Goal: Task Accomplishment & Management: Use online tool/utility

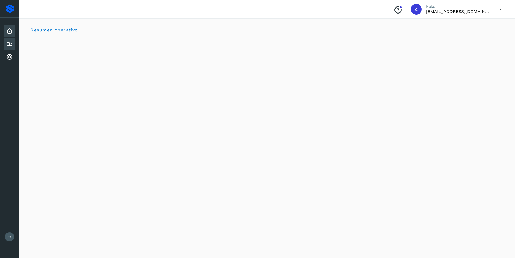
click at [10, 41] on icon at bounding box center [9, 44] width 6 height 6
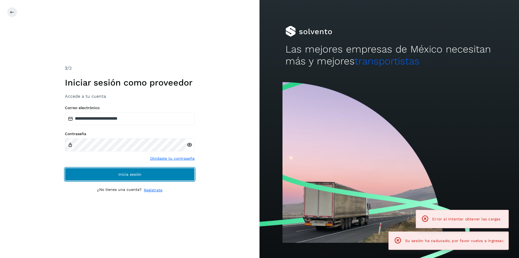
click at [158, 174] on button "Inicia sesión" at bounding box center [130, 174] width 130 height 13
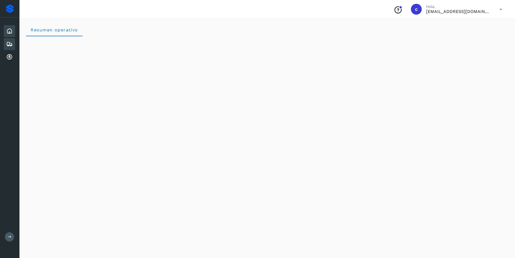
click at [11, 43] on icon at bounding box center [9, 44] width 6 height 6
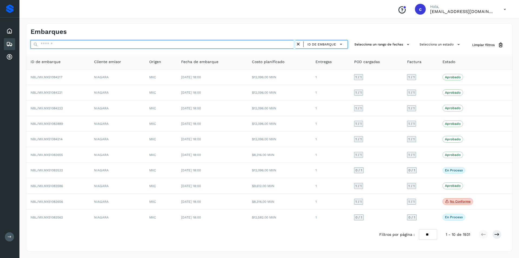
click at [111, 45] on input "text" at bounding box center [163, 44] width 265 height 9
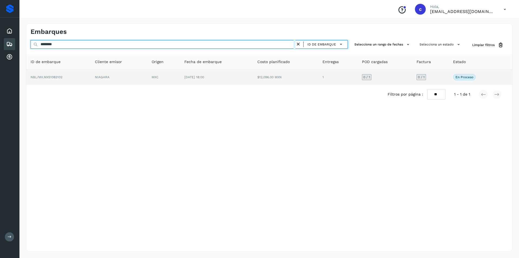
type input "********"
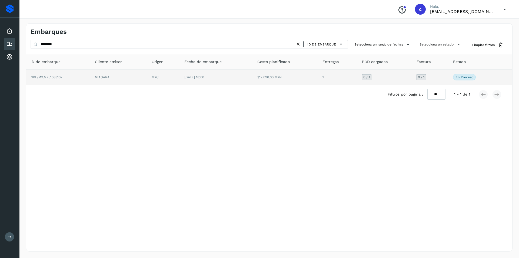
click at [114, 71] on td "NIAGARA" at bounding box center [119, 77] width 57 height 15
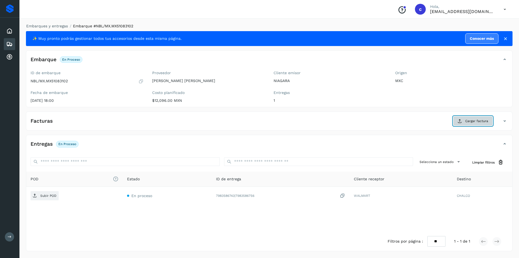
click at [466, 122] on span "Cargar factura" at bounding box center [477, 120] width 23 height 5
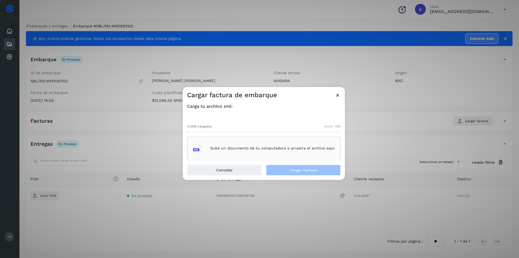
click at [292, 144] on div "Sube un documento de tu computadora o arrastra el archivo aquí" at bounding box center [264, 148] width 142 height 15
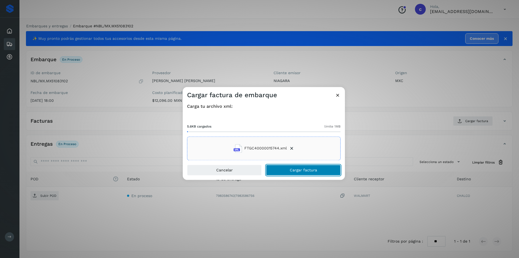
click at [296, 169] on span "Cargar factura" at bounding box center [303, 170] width 27 height 4
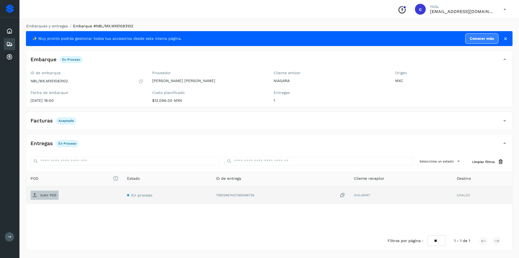
click at [51, 197] on p "Subir POD" at bounding box center [48, 195] width 16 height 4
click at [44, 193] on p "PDF" at bounding box center [43, 195] width 6 height 4
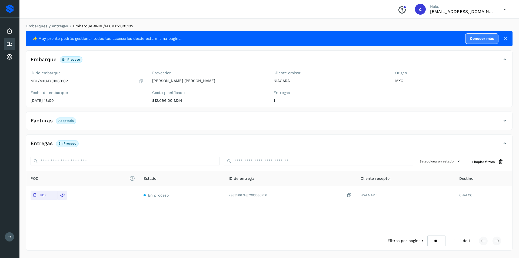
click at [13, 45] on div "Embarques" at bounding box center [9, 44] width 11 height 12
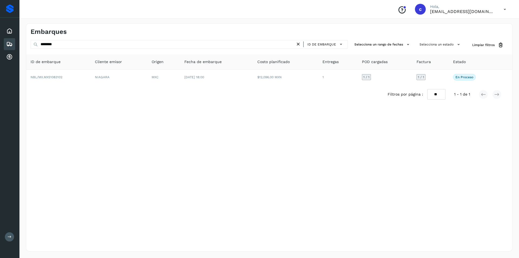
click at [300, 46] on icon at bounding box center [299, 44] width 6 height 6
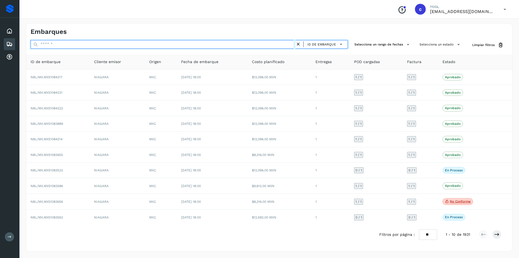
click at [280, 43] on input "text" at bounding box center [163, 44] width 265 height 9
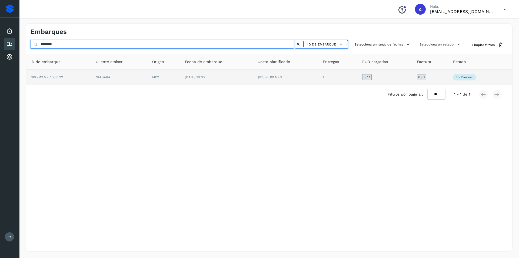
type input "********"
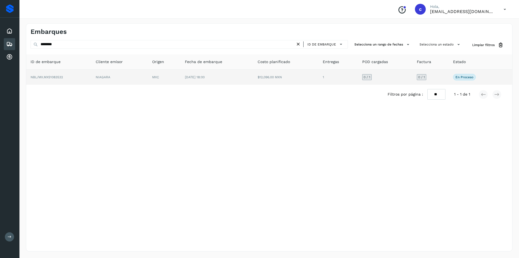
click at [252, 75] on td "[DATE] 18:00" at bounding box center [217, 77] width 73 height 15
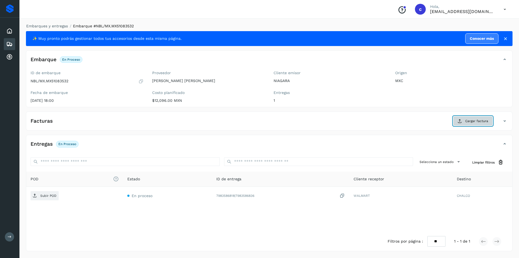
click at [479, 120] on span "Cargar factura" at bounding box center [477, 120] width 23 height 5
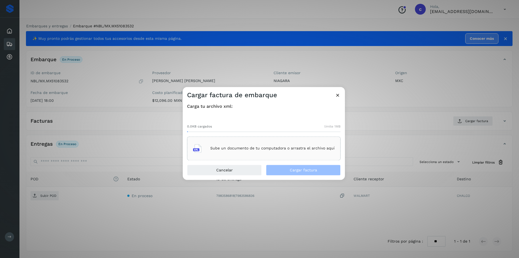
click at [279, 147] on p "Sube un documento de tu computadora o arrastra el archivo aquí" at bounding box center [272, 148] width 124 height 5
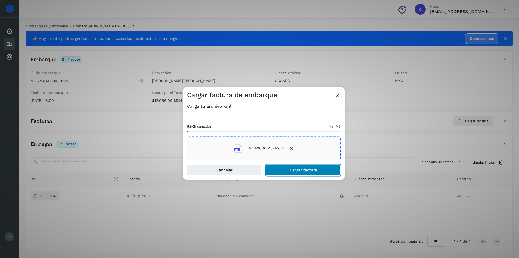
click at [295, 169] on span "Cargar factura" at bounding box center [303, 170] width 27 height 4
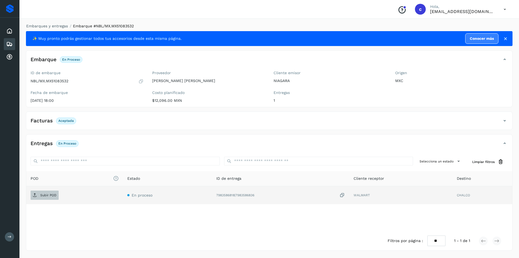
click at [40, 192] on span "Subir POD" at bounding box center [45, 195] width 28 height 9
click at [45, 192] on span "PDF" at bounding box center [40, 195] width 18 height 9
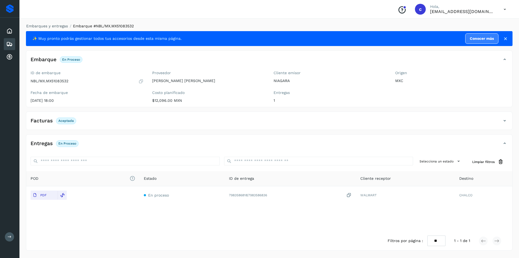
click at [11, 43] on icon at bounding box center [9, 44] width 6 height 6
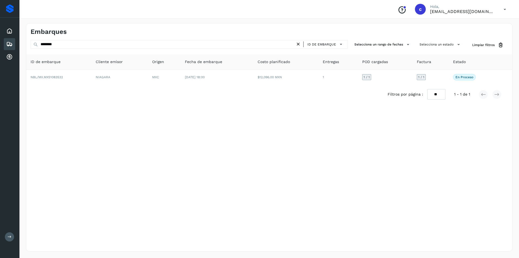
click at [298, 44] on icon at bounding box center [299, 44] width 6 height 6
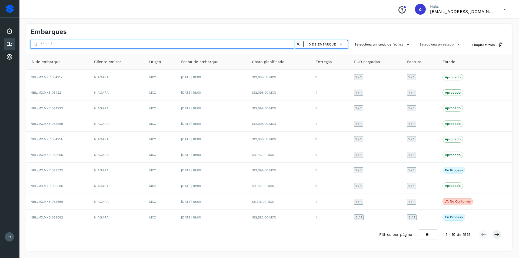
click at [270, 46] on input "text" at bounding box center [163, 44] width 265 height 9
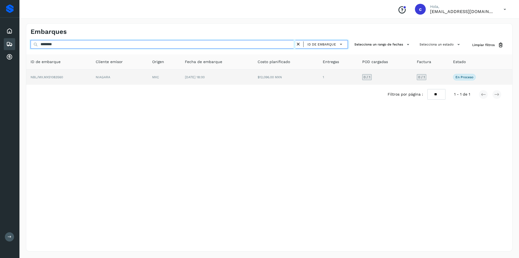
type input "********"
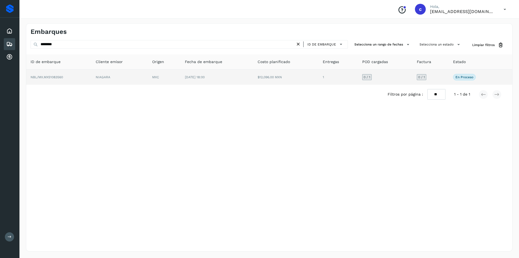
click at [194, 79] on td "[DATE] 18:00" at bounding box center [217, 77] width 73 height 15
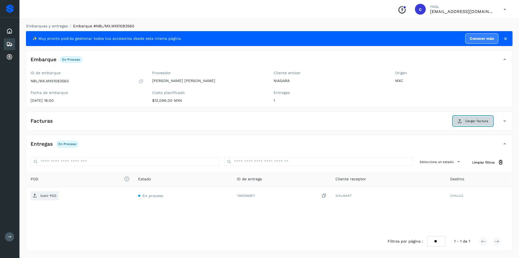
click at [470, 121] on span "Cargar factura" at bounding box center [477, 120] width 23 height 5
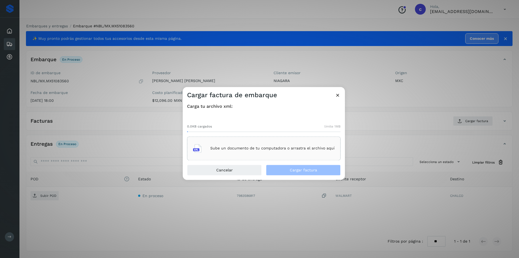
click at [257, 142] on div "Sube un documento de tu computadora o arrastra el archivo aquí" at bounding box center [264, 148] width 142 height 15
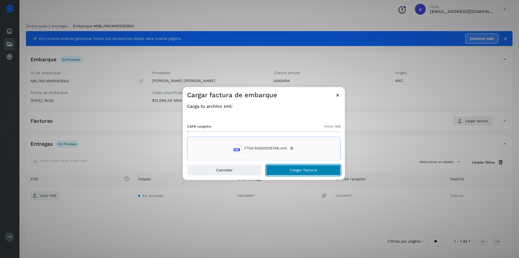
click at [306, 172] on button "Cargar factura" at bounding box center [303, 169] width 75 height 11
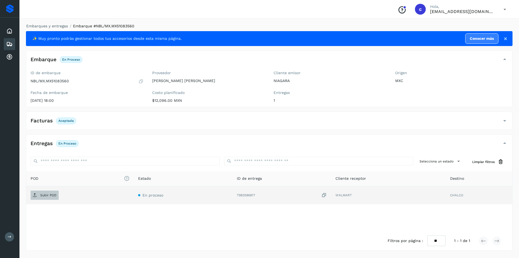
click at [48, 192] on span "Subir POD" at bounding box center [45, 195] width 28 height 9
click at [51, 191] on button "PDF" at bounding box center [44, 194] width 27 height 9
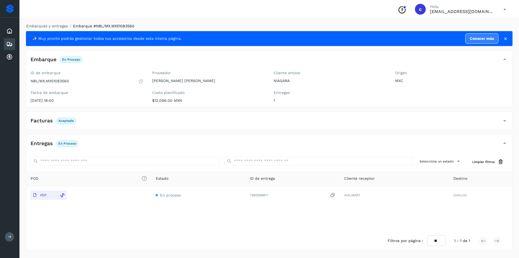
click at [11, 42] on icon at bounding box center [9, 44] width 6 height 6
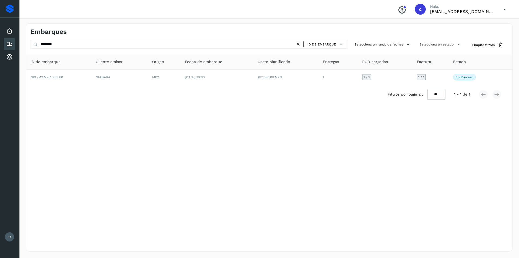
click at [298, 44] on icon at bounding box center [299, 44] width 6 height 6
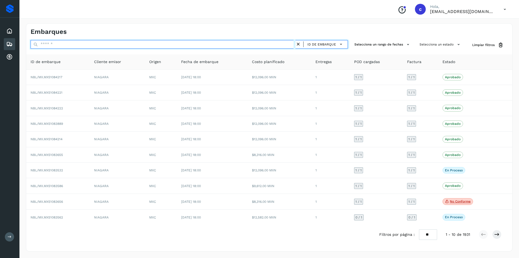
click at [266, 45] on input "text" at bounding box center [163, 44] width 265 height 9
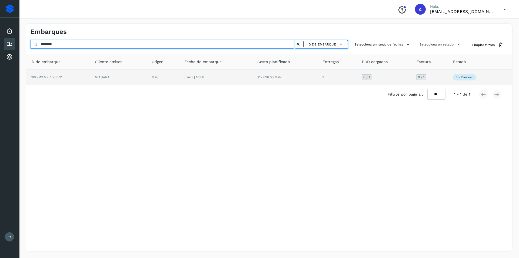
type input "********"
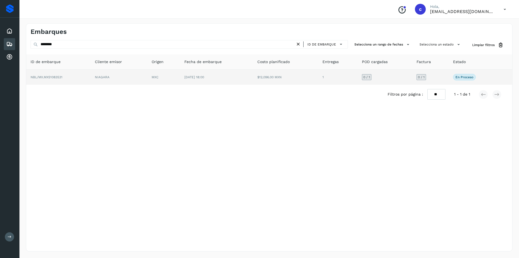
click at [244, 83] on td "[DATE] 18:00" at bounding box center [216, 77] width 73 height 15
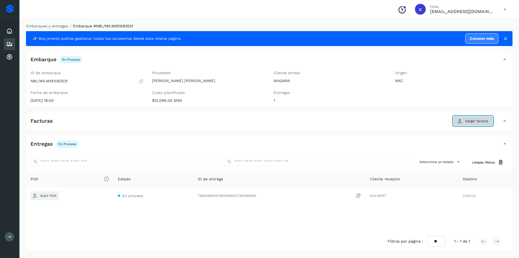
click at [466, 125] on button "Cargar factura" at bounding box center [473, 121] width 40 height 10
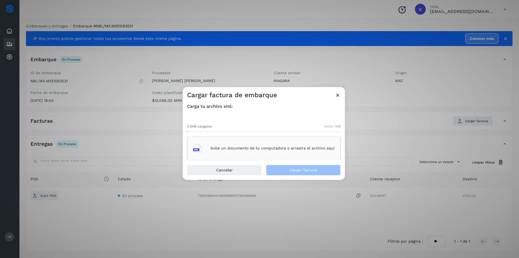
click at [295, 148] on p "Sube un documento de tu computadora o arrastra el archivo aquí" at bounding box center [272, 148] width 124 height 5
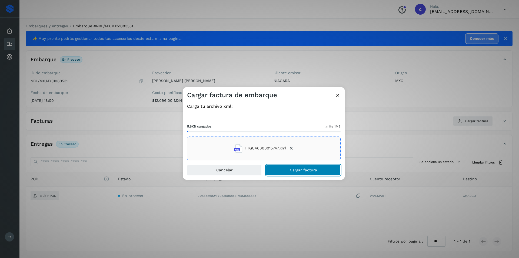
click at [293, 173] on button "Cargar factura" at bounding box center [303, 169] width 75 height 11
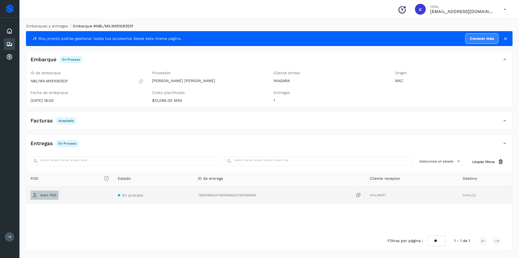
click at [47, 195] on p "Subir POD" at bounding box center [48, 195] width 16 height 4
click at [39, 191] on span "PDF" at bounding box center [40, 195] width 18 height 9
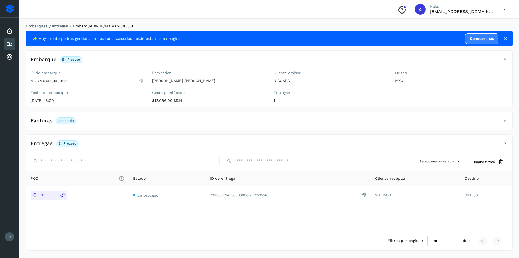
click at [9, 47] on div "Embarques" at bounding box center [9, 44] width 11 height 12
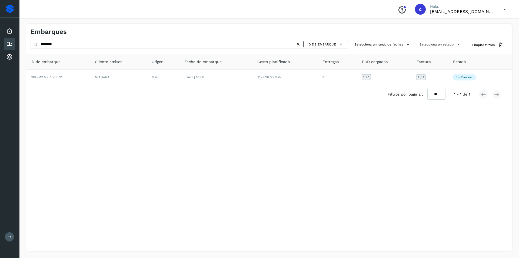
click at [301, 44] on icon at bounding box center [299, 44] width 6 height 6
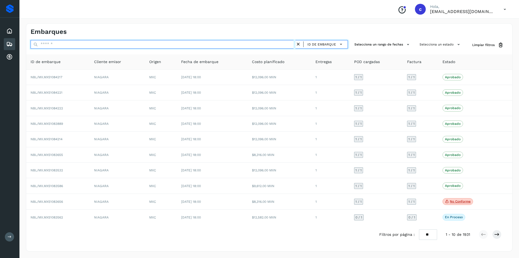
click at [274, 43] on input "text" at bounding box center [163, 44] width 265 height 9
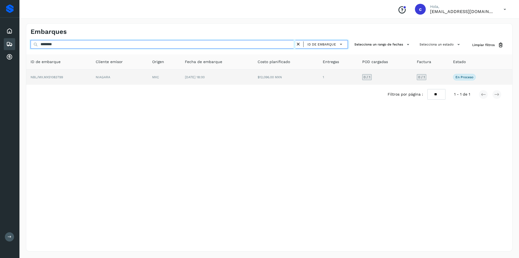
type input "********"
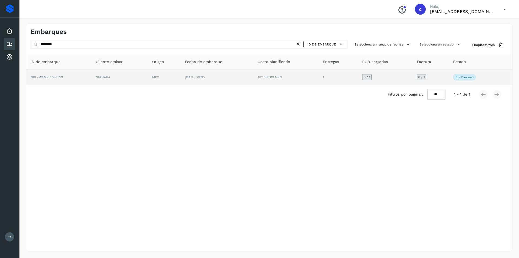
click at [253, 80] on td "[DATE] 18:00" at bounding box center [217, 77] width 73 height 15
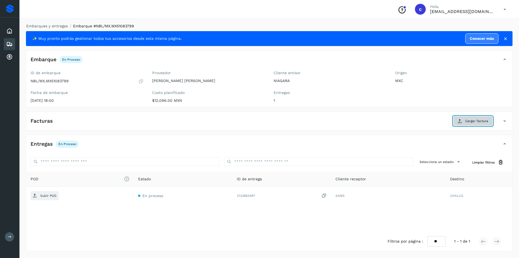
click at [471, 117] on button "Cargar factura" at bounding box center [473, 121] width 40 height 10
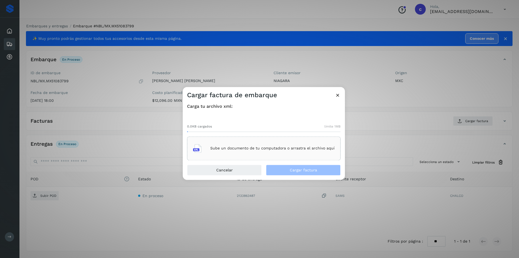
click at [264, 150] on p "Sube un documento de tu computadora o arrastra el archivo aquí" at bounding box center [272, 148] width 124 height 5
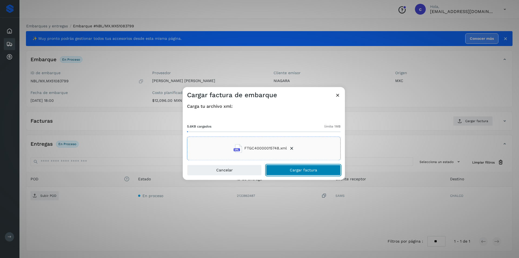
click at [306, 174] on button "Cargar factura" at bounding box center [303, 169] width 75 height 11
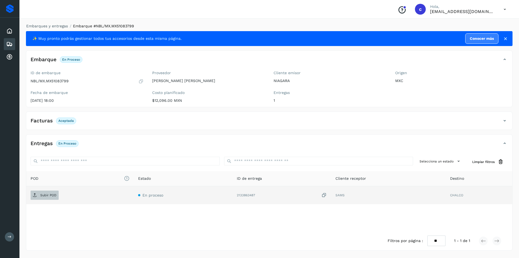
click at [50, 194] on p "Subir POD" at bounding box center [48, 195] width 16 height 4
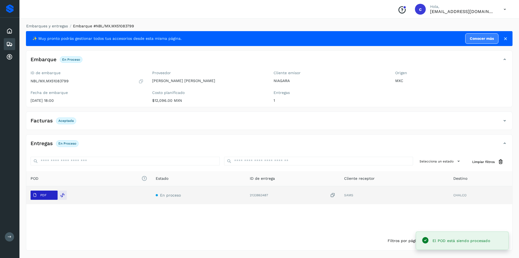
click at [46, 193] on p "PDF" at bounding box center [43, 195] width 6 height 4
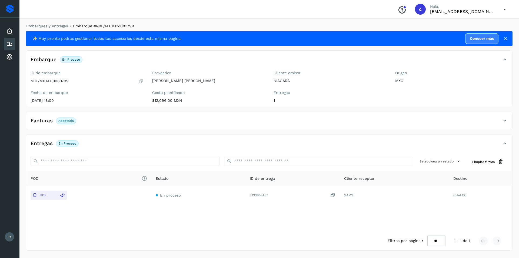
click at [14, 48] on div "Embarques" at bounding box center [9, 44] width 11 height 12
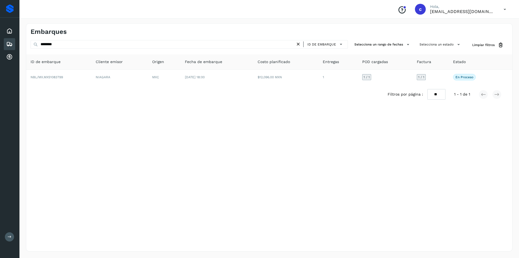
click at [299, 45] on icon at bounding box center [299, 44] width 6 height 6
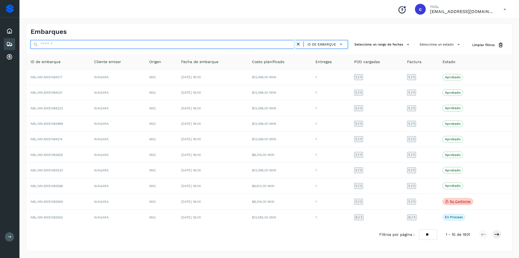
click at [216, 47] on input "text" at bounding box center [163, 44] width 265 height 9
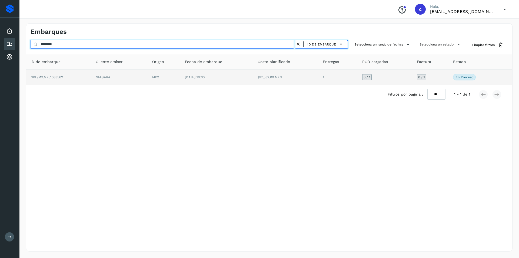
type input "********"
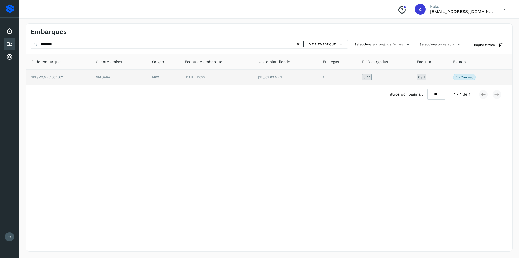
click at [203, 77] on span "[DATE] 18:00" at bounding box center [195, 77] width 20 height 4
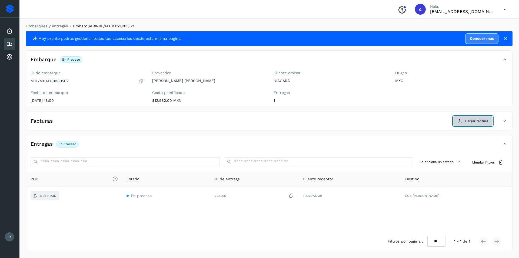
click at [479, 122] on span "Cargar factura" at bounding box center [477, 120] width 23 height 5
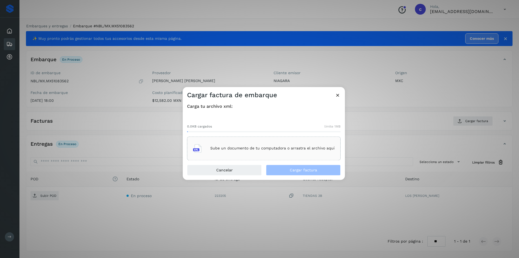
click at [308, 152] on div "Sube un documento de tu computadora o arrastra el archivo aquí" at bounding box center [264, 148] width 142 height 15
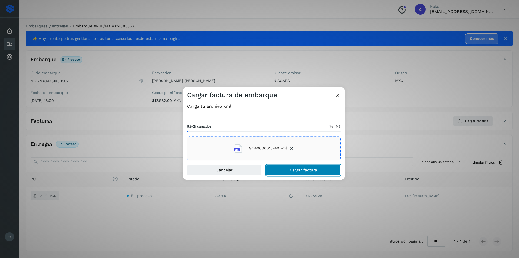
click at [298, 170] on span "Cargar factura" at bounding box center [303, 170] width 27 height 4
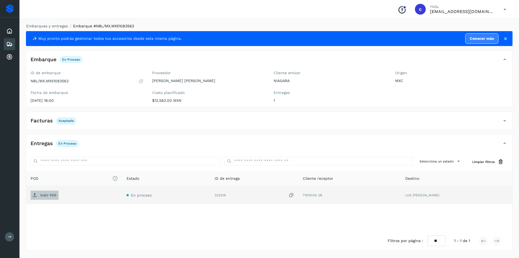
click at [49, 194] on p "Subir POD" at bounding box center [48, 195] width 16 height 4
click at [32, 196] on span "PDF" at bounding box center [40, 195] width 18 height 9
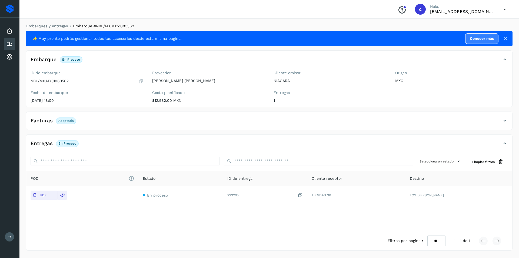
click at [9, 41] on icon at bounding box center [9, 44] width 6 height 6
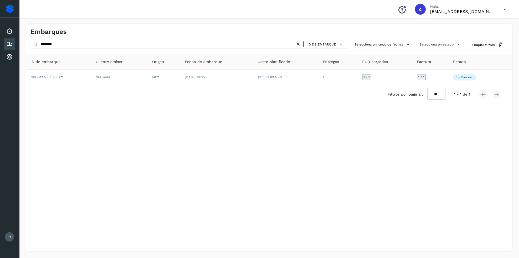
click at [301, 43] on icon at bounding box center [299, 44] width 6 height 6
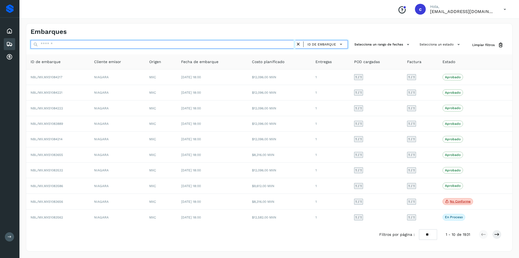
click at [282, 46] on input "text" at bounding box center [163, 44] width 265 height 9
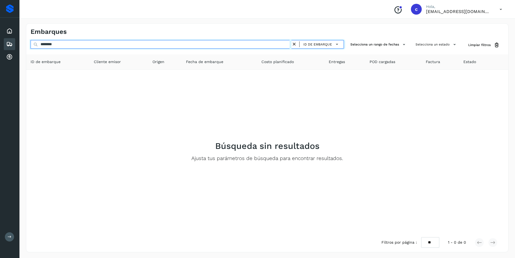
type input "********"
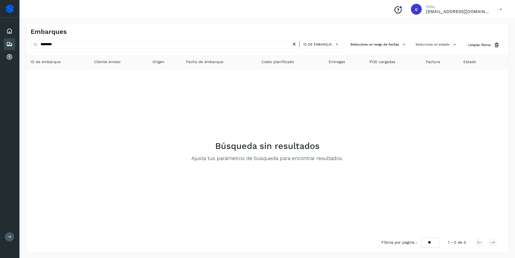
click at [296, 43] on icon at bounding box center [295, 44] width 6 height 6
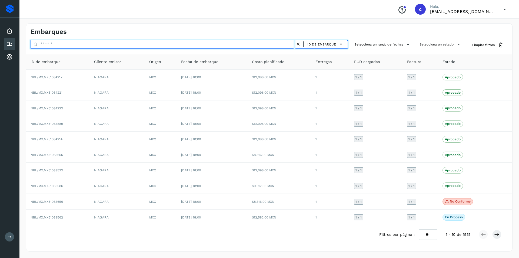
click at [259, 43] on input "text" at bounding box center [163, 44] width 265 height 9
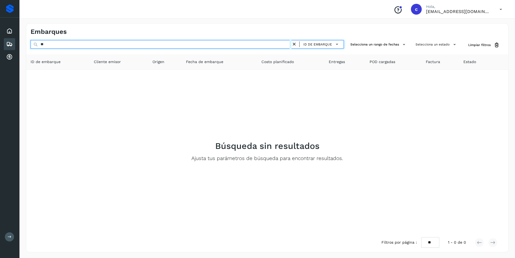
type input "*"
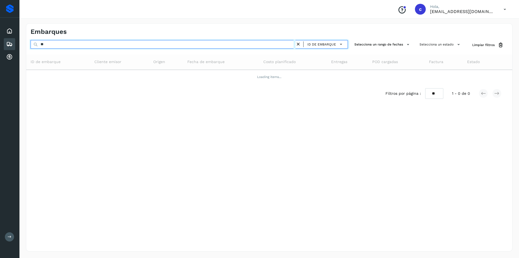
type input "*"
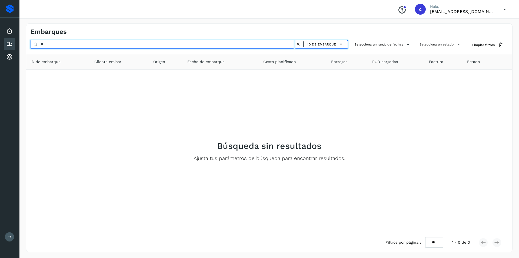
type input "*"
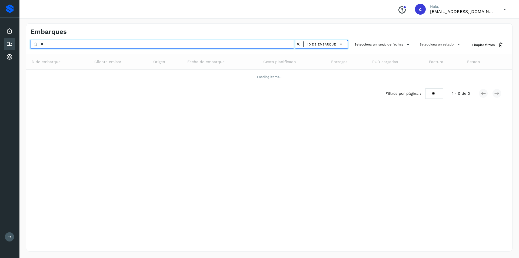
type input "*"
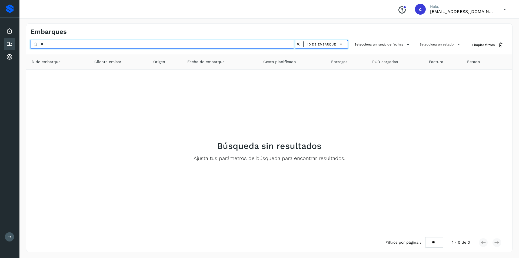
type input "*"
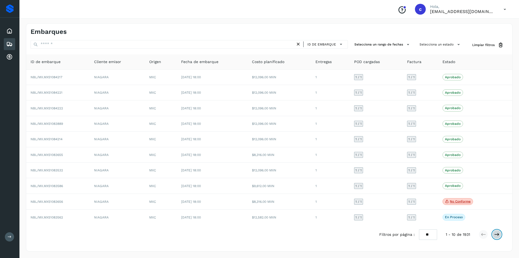
click at [500, 233] on button at bounding box center [497, 234] width 9 height 9
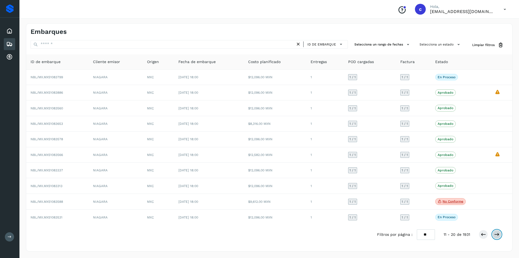
click at [496, 233] on icon at bounding box center [496, 234] width 5 height 5
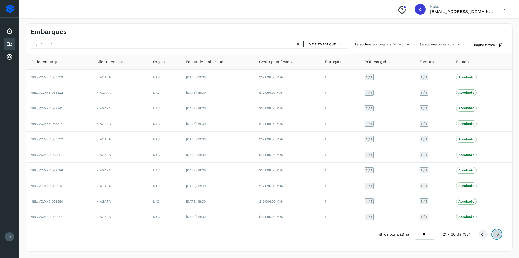
click at [497, 231] on icon at bounding box center [496, 233] width 5 height 5
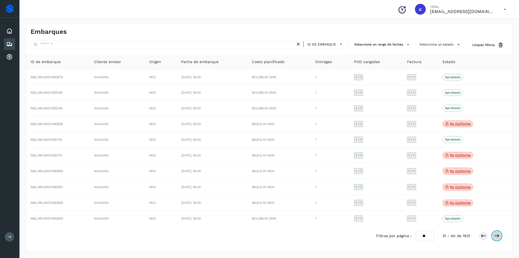
click at [501, 233] on button at bounding box center [497, 235] width 9 height 9
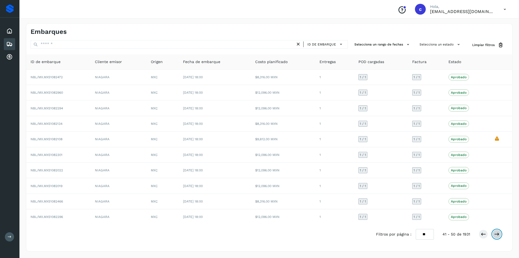
click at [501, 233] on button at bounding box center [497, 233] width 9 height 9
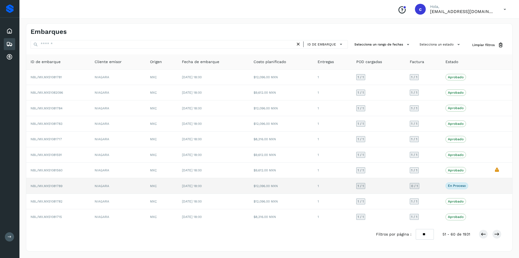
click at [454, 186] on p "En proceso" at bounding box center [457, 186] width 18 height 4
click at [256, 184] on td "$12,096.00 MXN" at bounding box center [281, 185] width 64 height 15
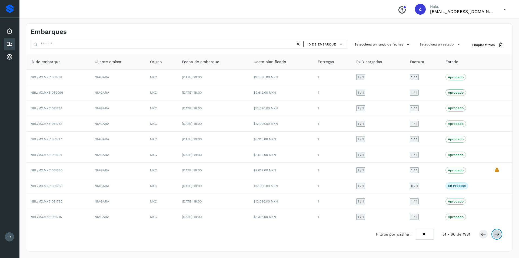
click at [496, 234] on icon at bounding box center [496, 233] width 5 height 5
click at [500, 235] on button at bounding box center [497, 233] width 9 height 9
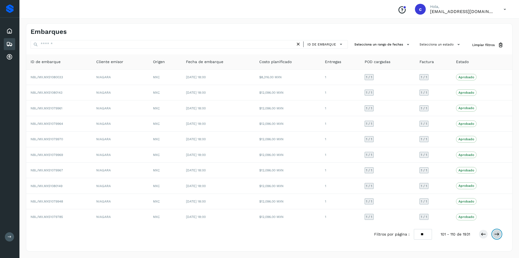
click at [500, 235] on button at bounding box center [497, 233] width 9 height 9
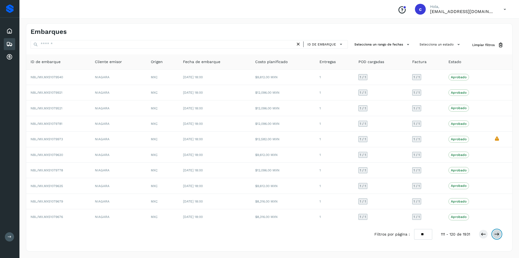
click at [500, 235] on button at bounding box center [497, 233] width 9 height 9
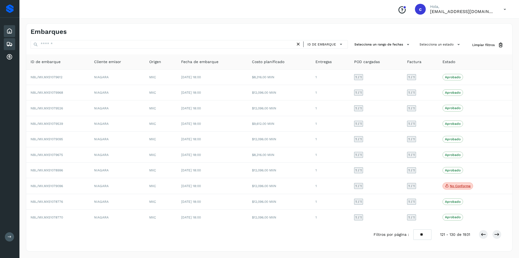
click at [11, 29] on icon at bounding box center [9, 31] width 6 height 6
